Goal: Task Accomplishment & Management: Manage account settings

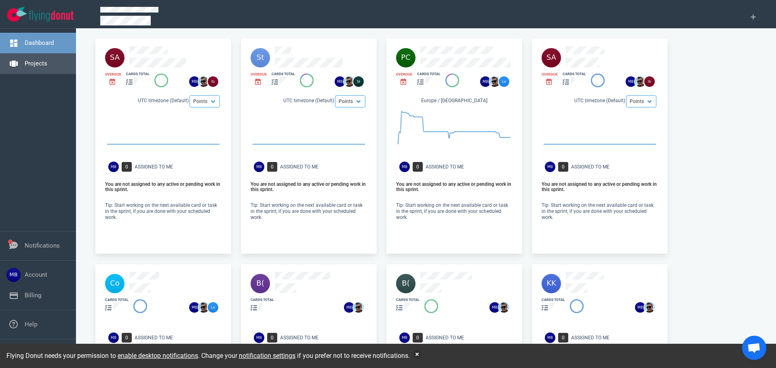
click at [32, 60] on link "Projects" at bounding box center [36, 63] width 23 height 7
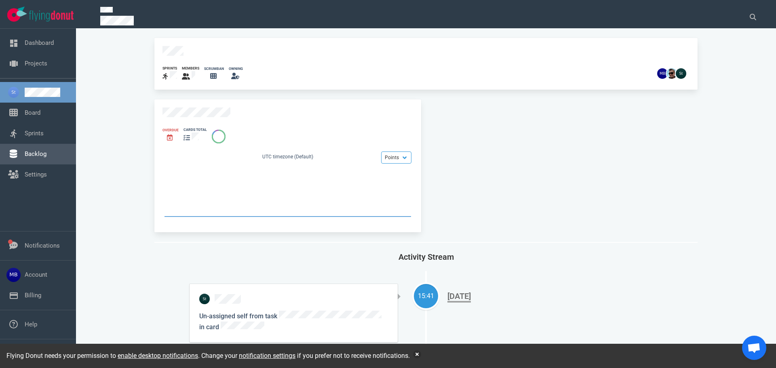
click at [37, 153] on link "Backlog" at bounding box center [36, 153] width 22 height 7
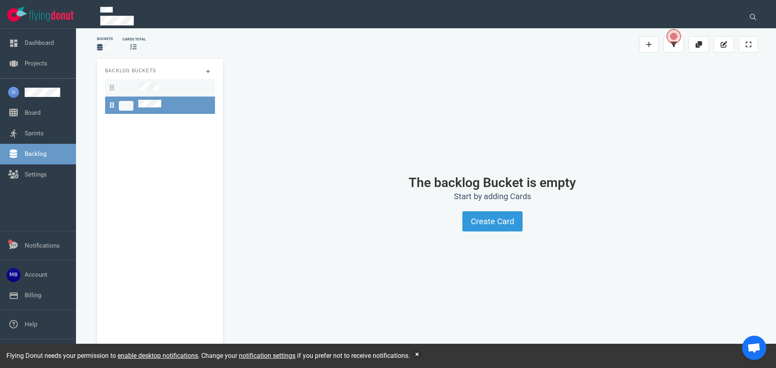
click at [148, 94] on link at bounding box center [160, 87] width 110 height 17
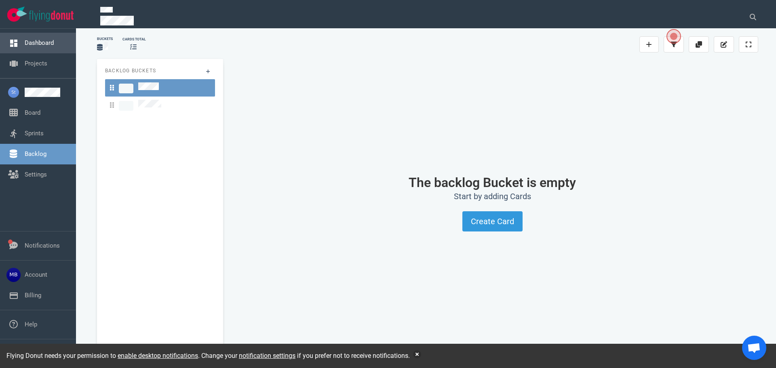
click at [26, 40] on link "Dashboard" at bounding box center [39, 42] width 29 height 7
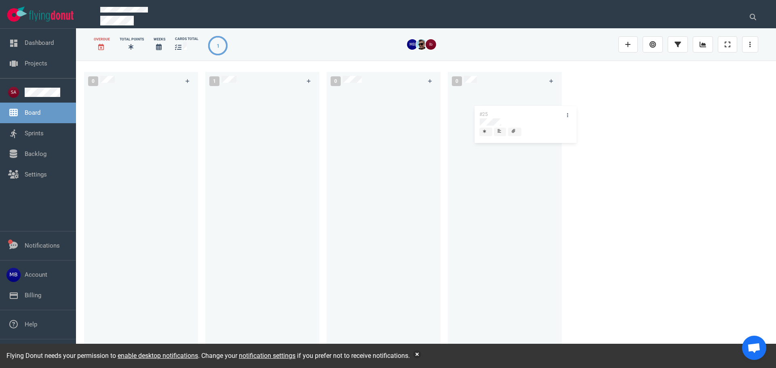
drag, startPoint x: 268, startPoint y: 99, endPoint x: 540, endPoint y: 114, distance: 272.8
click at [540, 114] on div "0 1 #25 #25 0 0" at bounding box center [426, 214] width 700 height 307
click at [749, 47] on icon at bounding box center [750, 44] width 2 height 6
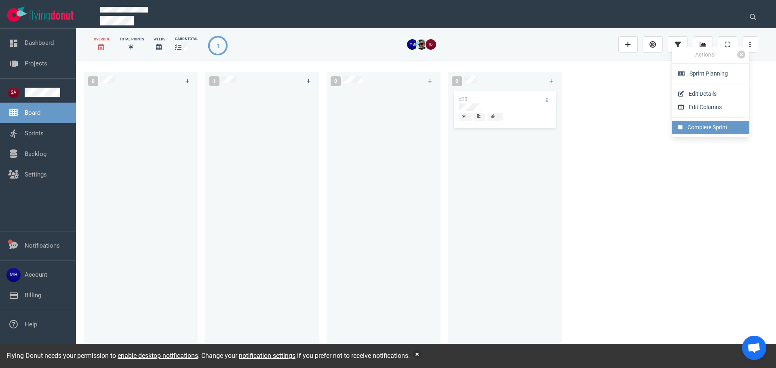
click at [698, 124] on link "Complete Sprint" at bounding box center [711, 127] width 78 height 13
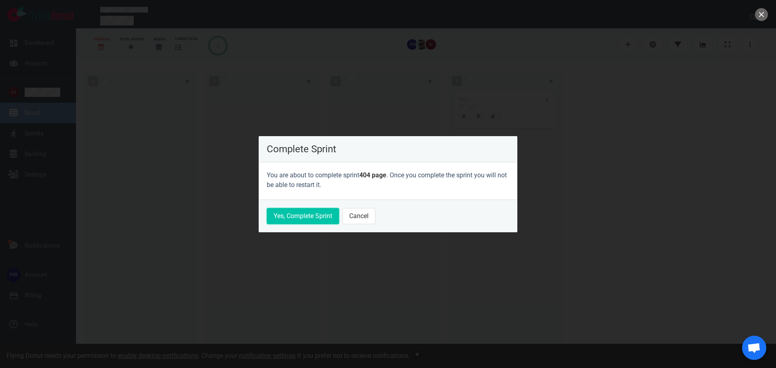
click at [323, 215] on button "Yes, Complete Sprint" at bounding box center [303, 216] width 72 height 16
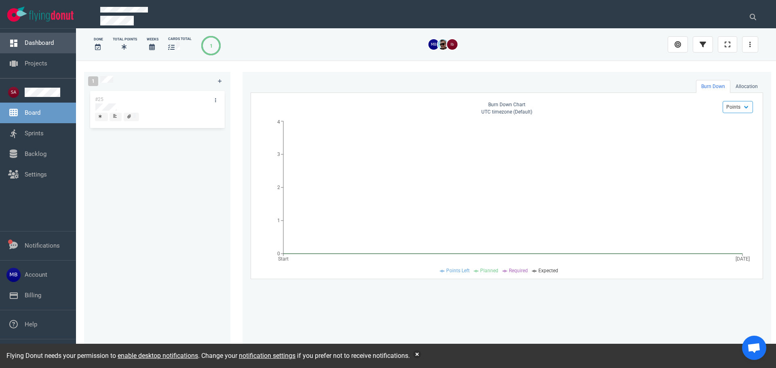
click at [42, 46] on link "Dashboard" at bounding box center [39, 42] width 29 height 7
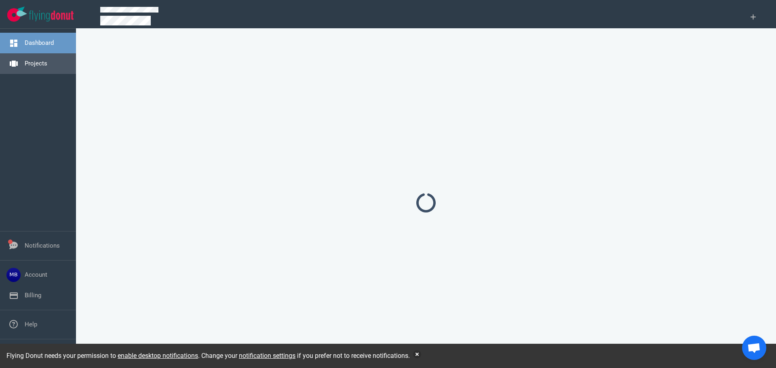
click at [44, 63] on link "Projects" at bounding box center [36, 63] width 23 height 7
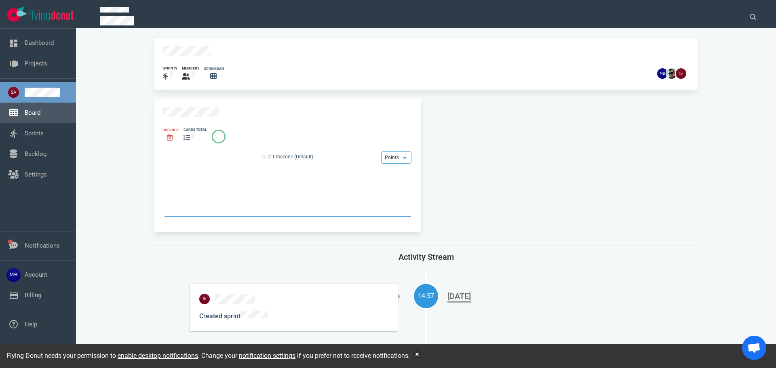
click at [38, 116] on link "Board" at bounding box center [33, 112] width 16 height 7
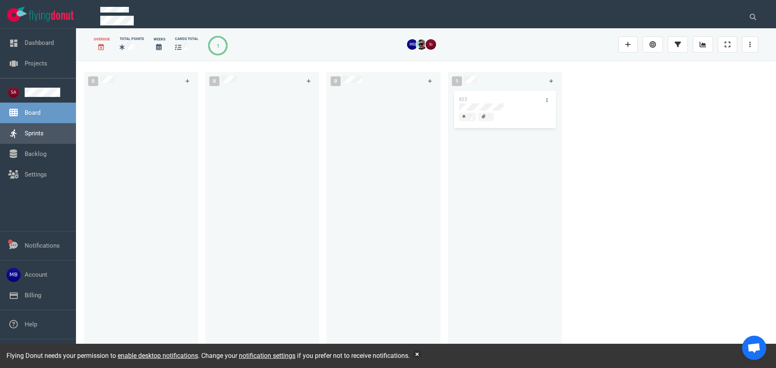
click at [37, 137] on link "Sprints" at bounding box center [34, 133] width 19 height 7
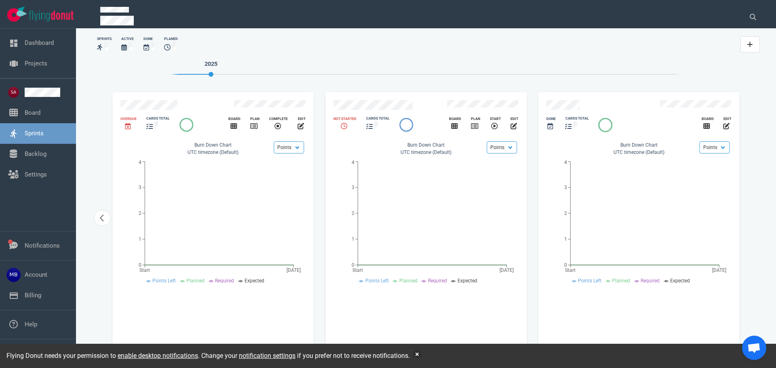
click at [384, 111] on div "cards total" at bounding box center [377, 123] width 33 height 25
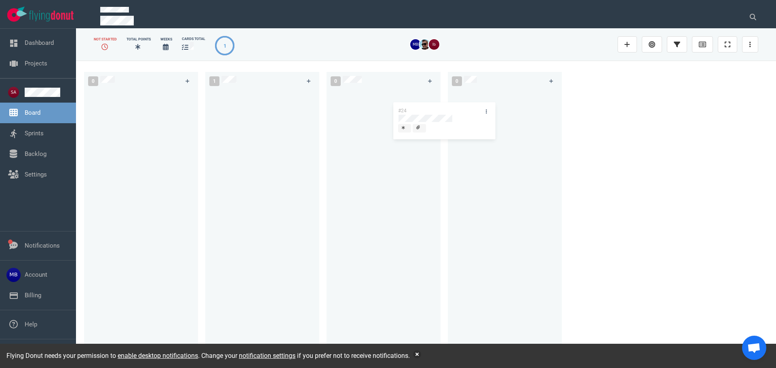
drag, startPoint x: 294, startPoint y: 103, endPoint x: 495, endPoint y: 113, distance: 201.5
click at [494, 113] on div "0 1 #24 #24 0 0" at bounding box center [426, 214] width 700 height 307
click at [752, 39] on link at bounding box center [750, 44] width 16 height 16
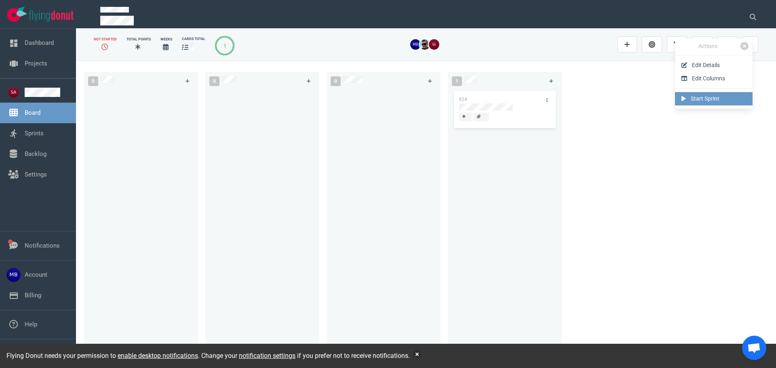
click at [702, 102] on link "Start Sprint" at bounding box center [714, 98] width 78 height 13
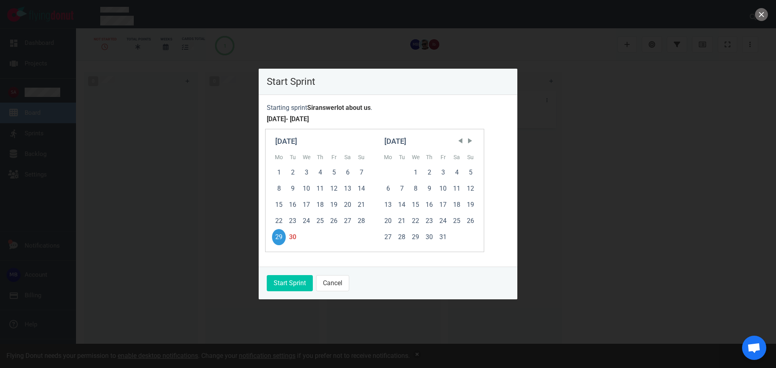
click at [312, 290] on footer "Start Sprint Cancel" at bounding box center [388, 283] width 259 height 33
click at [291, 238] on div "30" at bounding box center [293, 237] width 14 height 16
click at [294, 293] on footer "Start Sprint Cancel" at bounding box center [388, 283] width 259 height 33
click at [295, 283] on button "Start Sprint" at bounding box center [290, 283] width 46 height 16
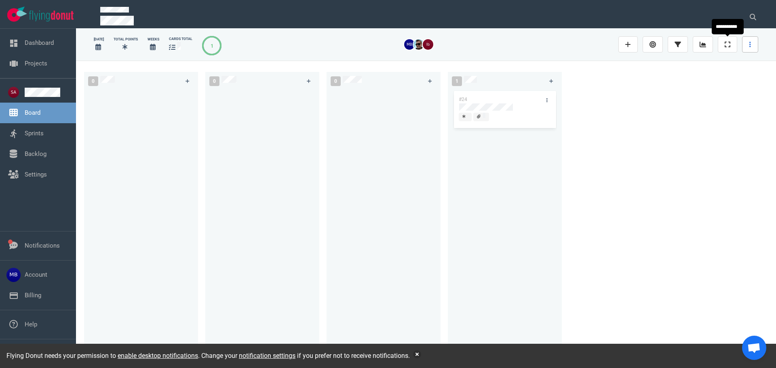
click at [757, 44] on link at bounding box center [750, 44] width 16 height 16
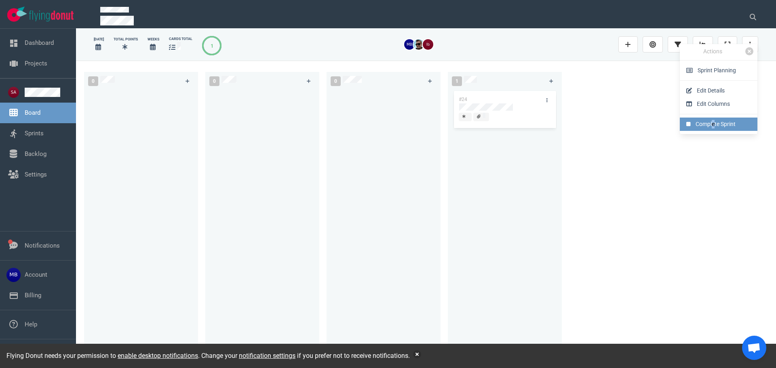
click at [713, 121] on link "Complete Sprint" at bounding box center [719, 124] width 78 height 13
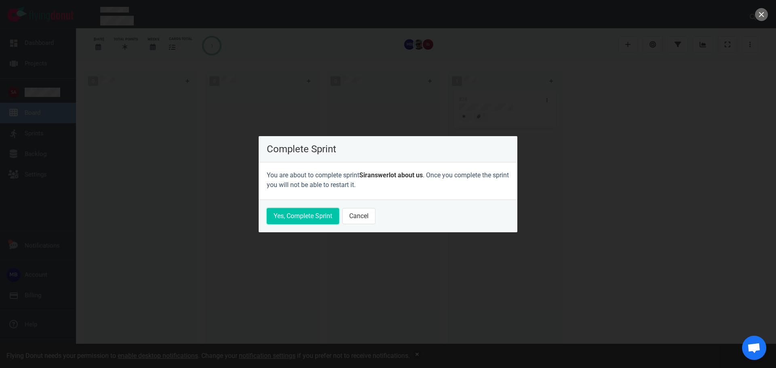
click at [311, 215] on button "Yes, Complete Sprint" at bounding box center [303, 216] width 72 height 16
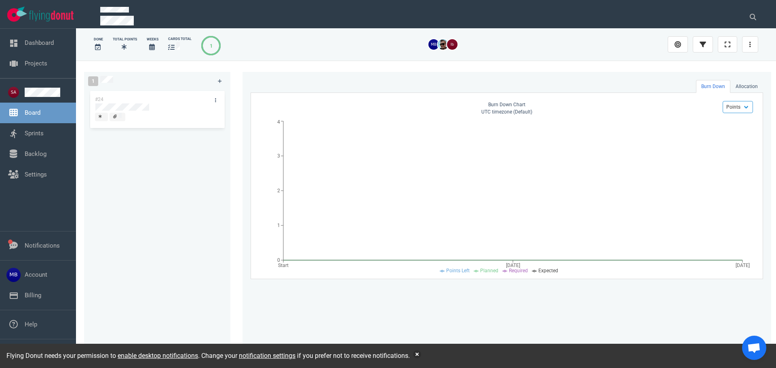
click at [44, 122] on ul "Board Sprints Backlog Settings" at bounding box center [38, 131] width 76 height 107
click at [42, 137] on link "Sprints" at bounding box center [34, 133] width 19 height 7
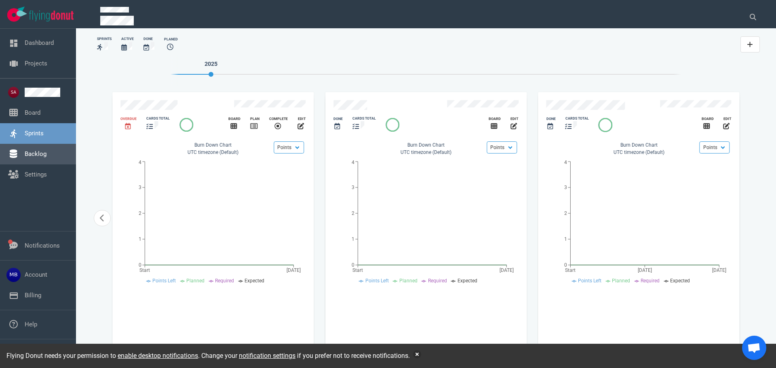
click at [46, 151] on link "Backlog" at bounding box center [36, 153] width 22 height 7
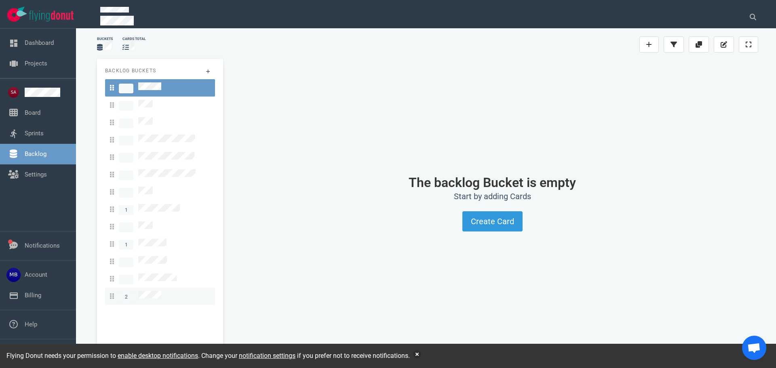
click at [155, 288] on link "2" at bounding box center [160, 296] width 110 height 17
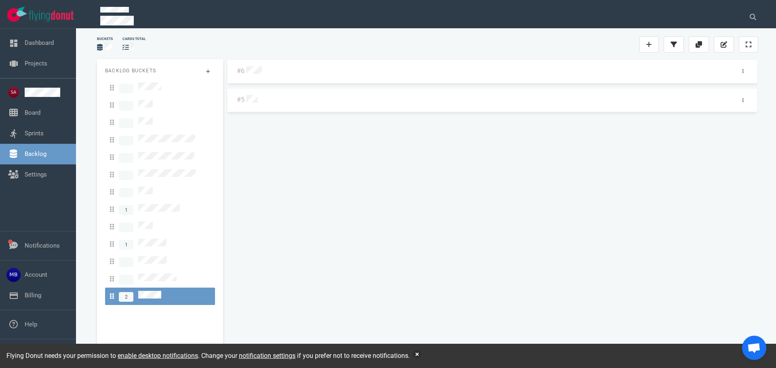
click at [258, 98] on div at bounding box center [486, 100] width 481 height 11
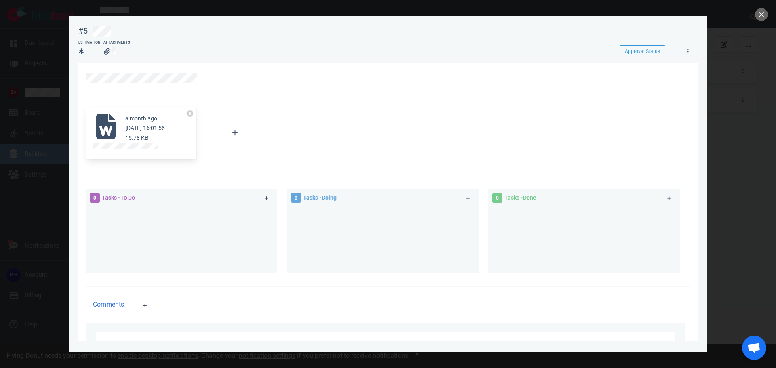
click at [111, 151] on div at bounding box center [141, 148] width 97 height 10
click at [766, 14] on button "close" at bounding box center [761, 14] width 13 height 13
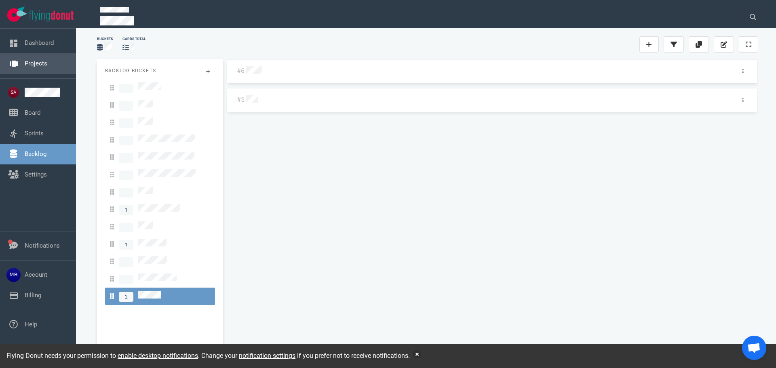
click at [25, 67] on link "Projects" at bounding box center [36, 63] width 23 height 7
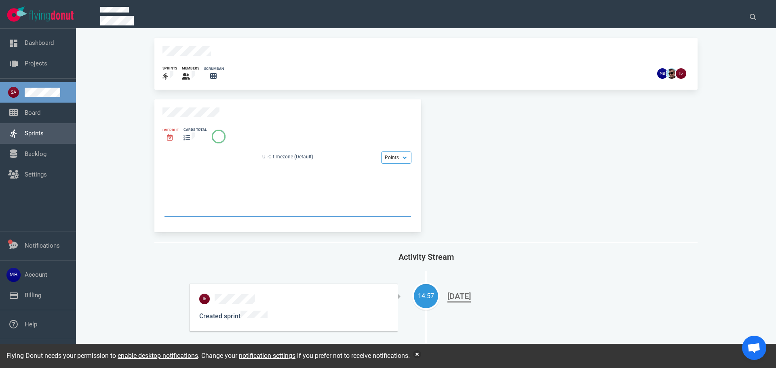
click at [44, 137] on link "Sprints" at bounding box center [34, 133] width 19 height 7
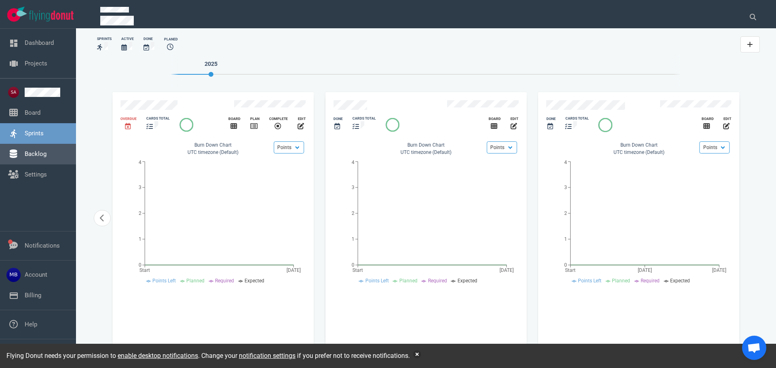
click at [40, 154] on link "Backlog" at bounding box center [36, 153] width 22 height 7
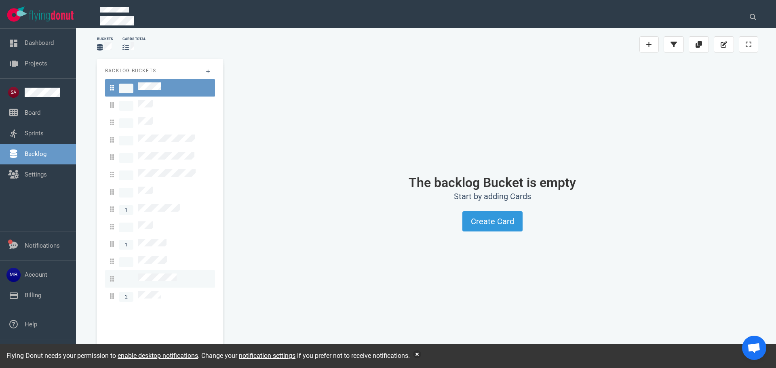
drag, startPoint x: 167, startPoint y: 282, endPoint x: 172, endPoint y: 271, distance: 12.3
click at [167, 291] on div "2" at bounding box center [160, 296] width 100 height 11
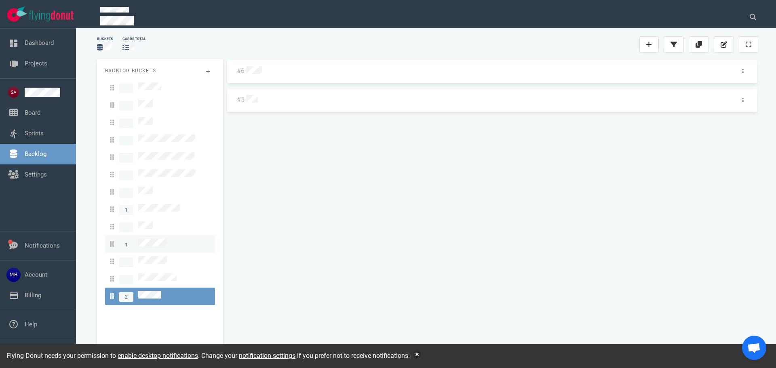
click at [169, 239] on div "1" at bounding box center [160, 244] width 100 height 11
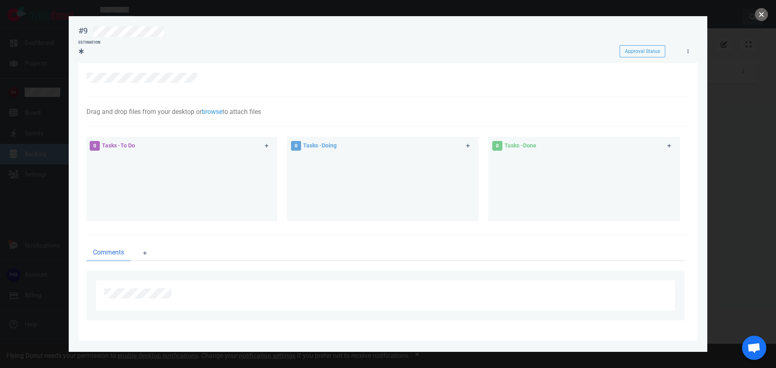
click at [759, 15] on button "close" at bounding box center [761, 14] width 13 height 13
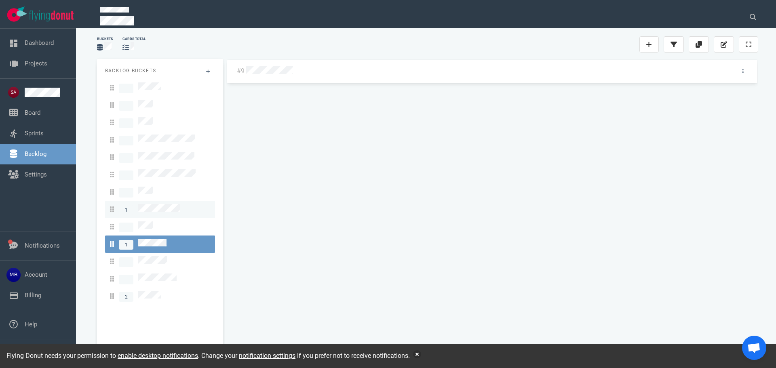
click at [173, 206] on link "1" at bounding box center [160, 209] width 110 height 17
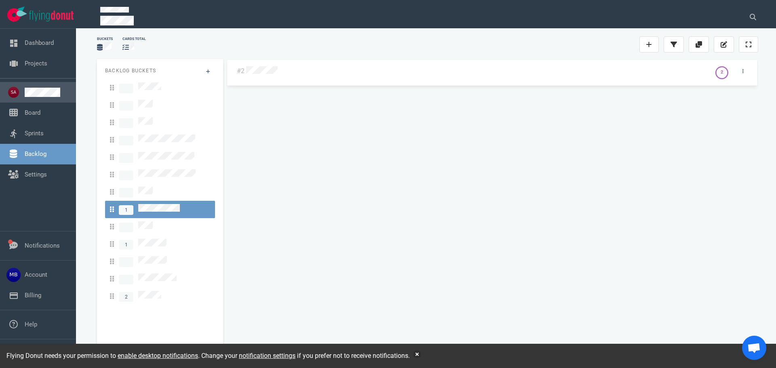
click at [25, 95] on link at bounding box center [47, 92] width 45 height 9
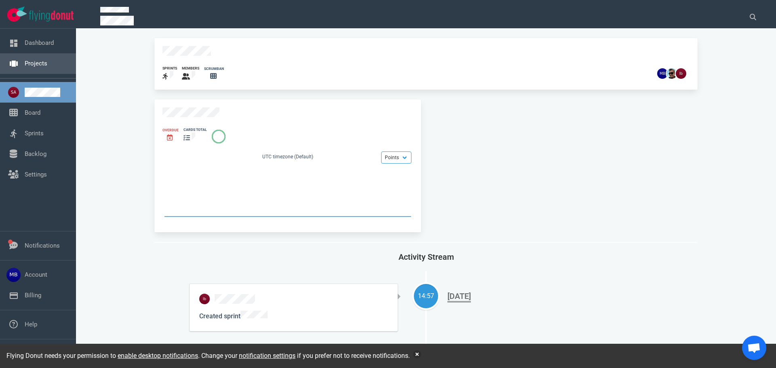
click at [32, 61] on link "Projects" at bounding box center [36, 63] width 23 height 7
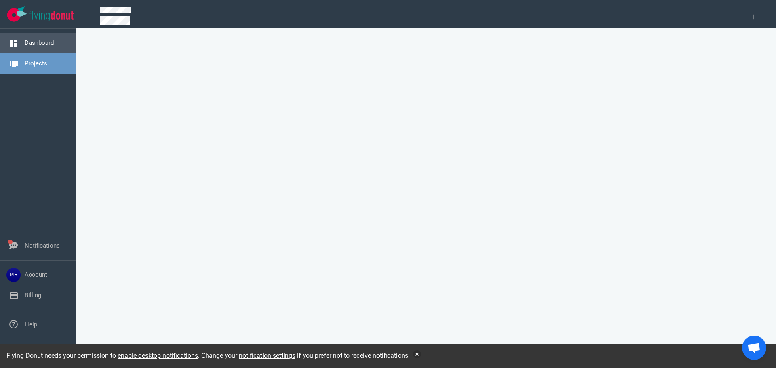
click at [33, 43] on link "Dashboard" at bounding box center [39, 42] width 29 height 7
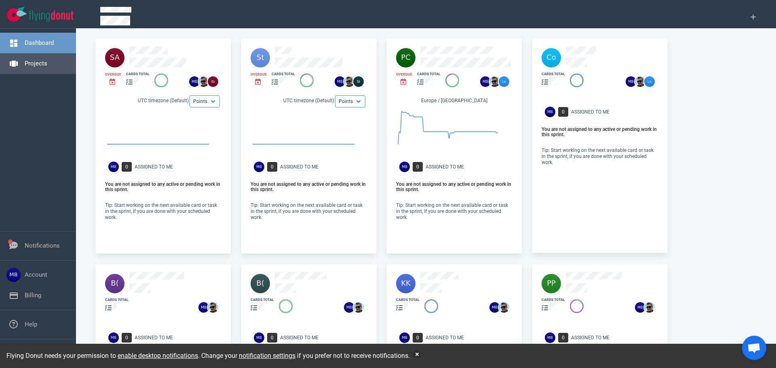
click at [34, 66] on link "Projects" at bounding box center [36, 63] width 23 height 7
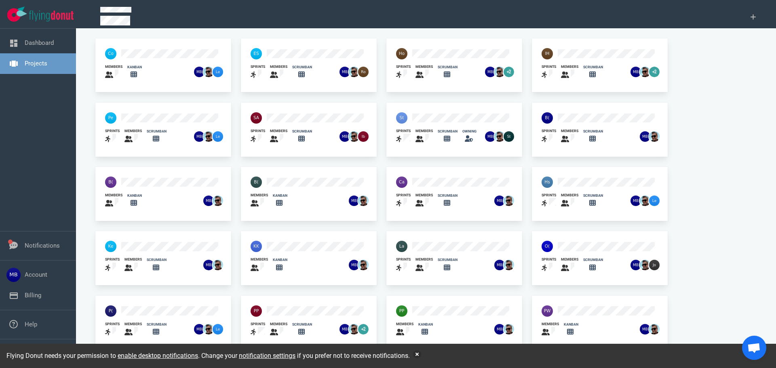
click at [145, 43] on div at bounding box center [147, 53] width 94 height 21
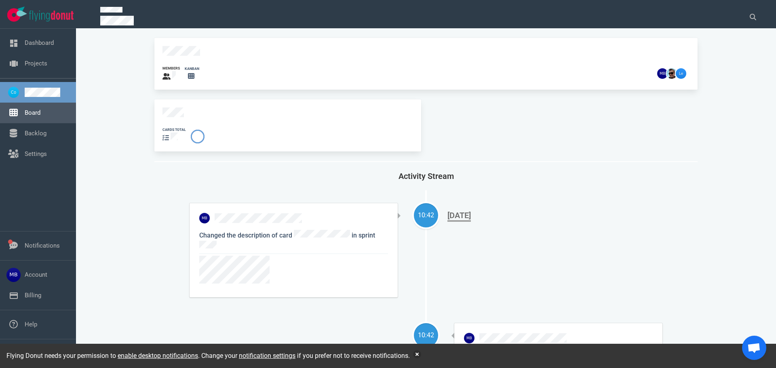
click at [28, 116] on link "Board" at bounding box center [33, 112] width 16 height 7
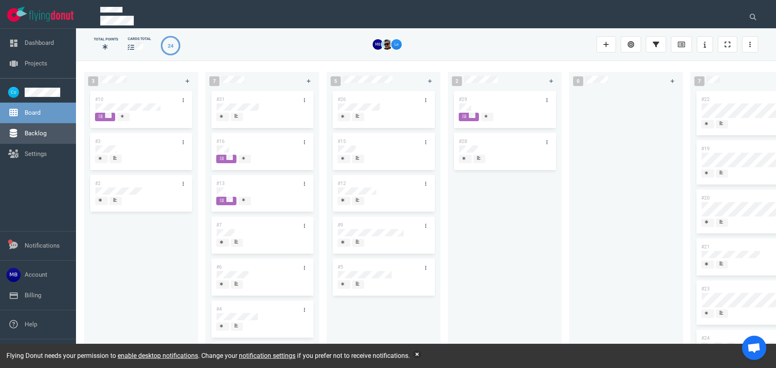
click at [34, 135] on link "Backlog" at bounding box center [36, 133] width 22 height 7
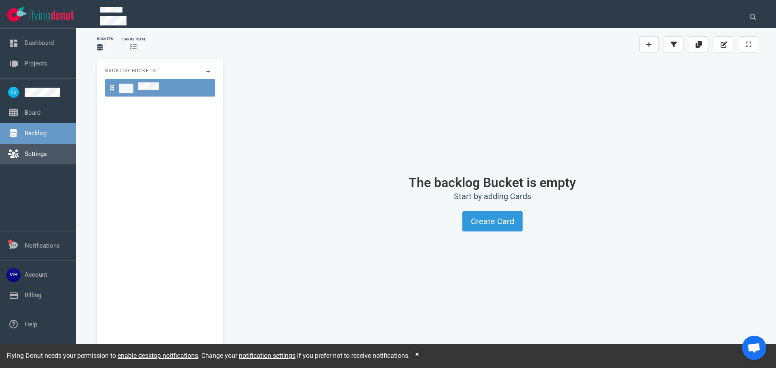
click at [36, 150] on link "Settings" at bounding box center [36, 153] width 22 height 7
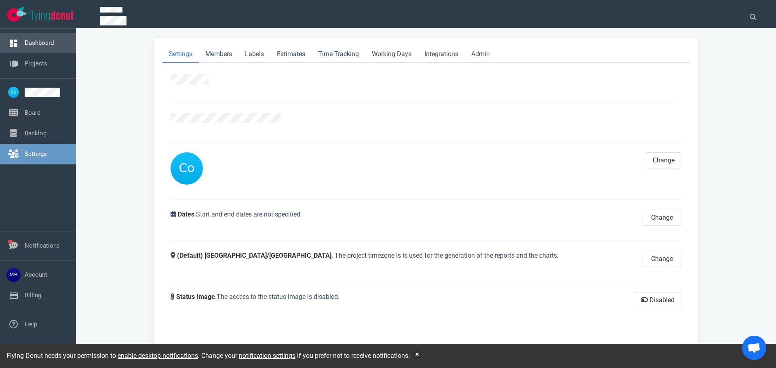
click at [41, 46] on link "Dashboard" at bounding box center [39, 42] width 29 height 7
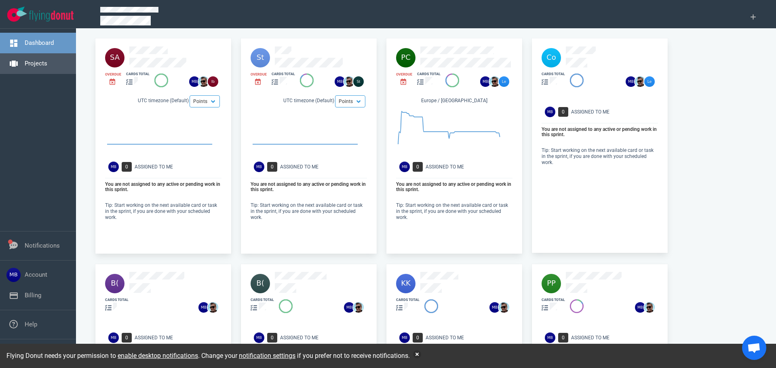
click at [28, 63] on link "Projects" at bounding box center [36, 63] width 23 height 7
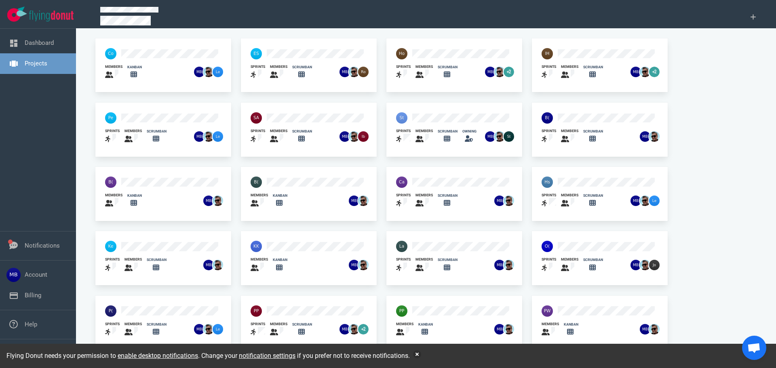
click at [423, 123] on div at bounding box center [438, 117] width 94 height 21
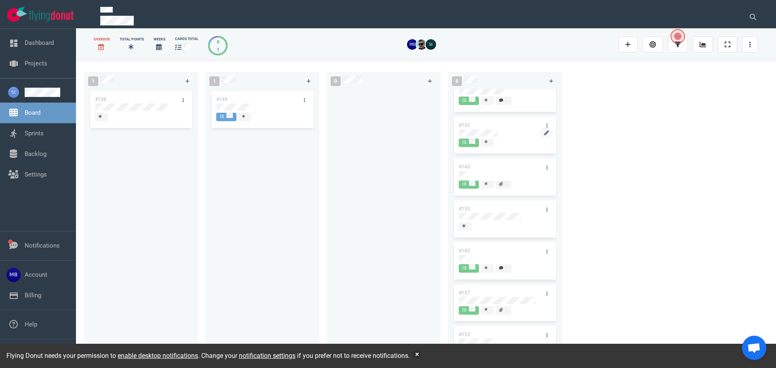
scroll to position [71, 0]
